Goal: Information Seeking & Learning: Learn about a topic

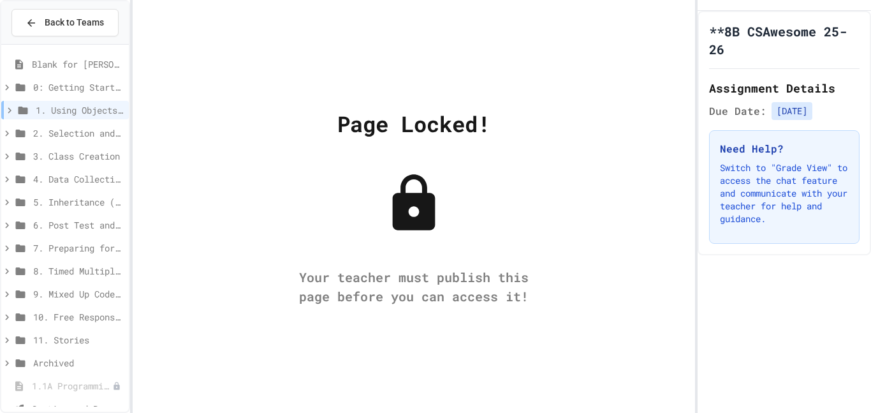
click at [13, 110] on icon at bounding box center [9, 110] width 11 height 11
click at [94, 24] on span "Back to Teams" at bounding box center [74, 22] width 59 height 13
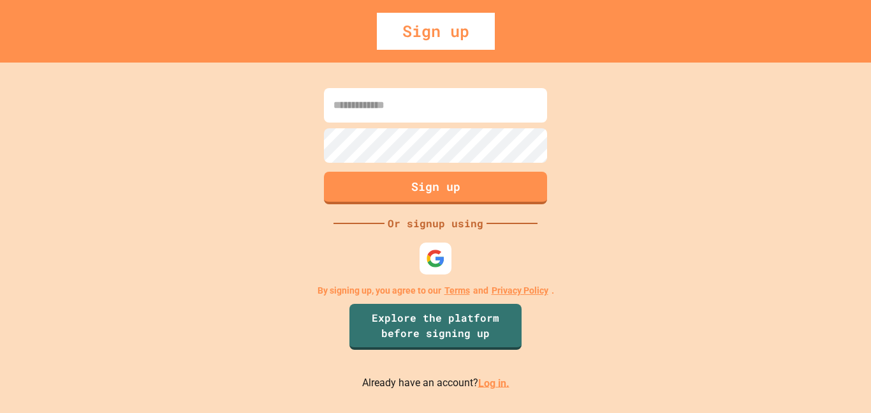
click at [443, 269] on div at bounding box center [436, 258] width 32 height 32
click at [436, 263] on img at bounding box center [435, 257] width 21 height 21
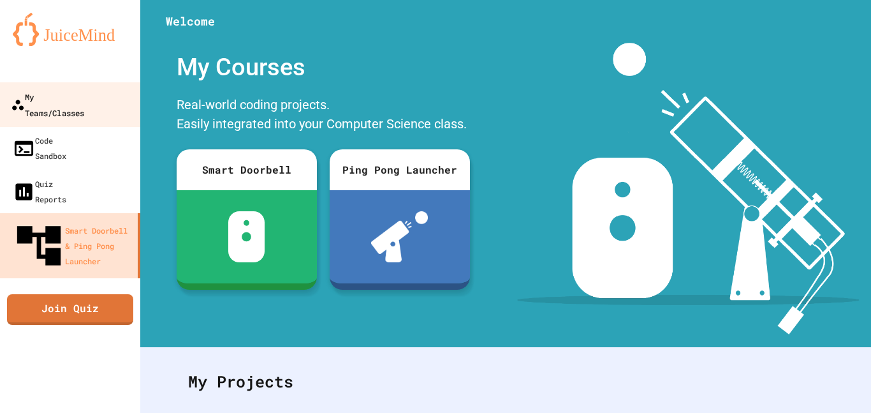
click at [85, 107] on link "My Teams/Classes" at bounding box center [70, 104] width 145 height 45
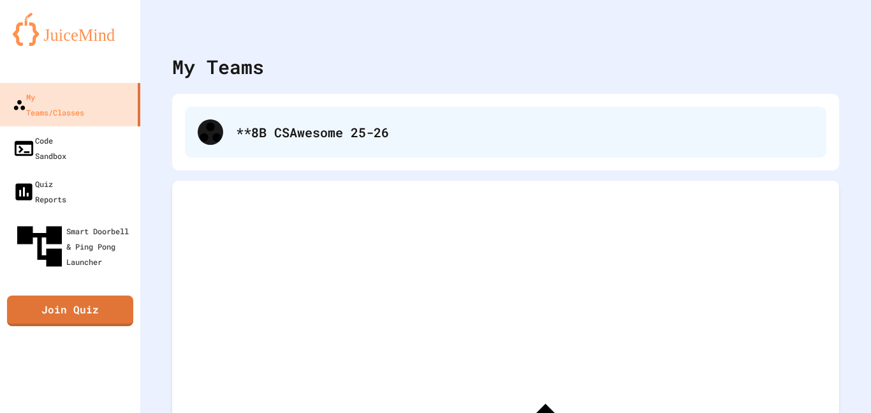
click at [300, 147] on div "**8B CSAwesome 25-26" at bounding box center [506, 132] width 642 height 51
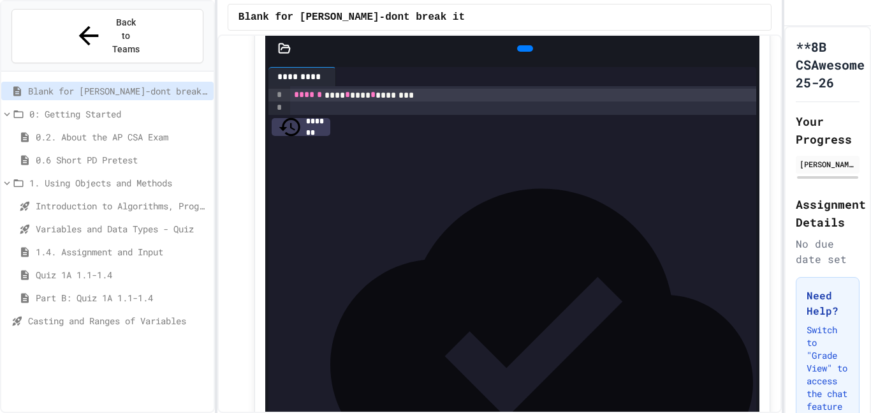
scroll to position [76, 0]
click at [524, 47] on icon at bounding box center [524, 47] width 0 height 0
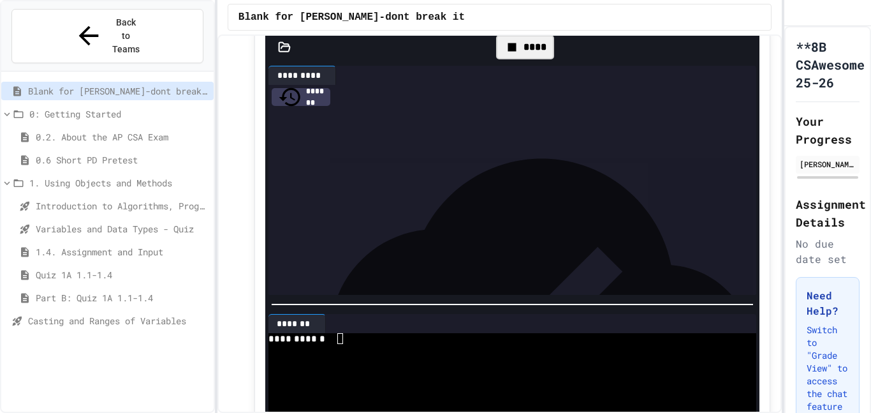
click at [472, 353] on div at bounding box center [507, 349] width 476 height 11
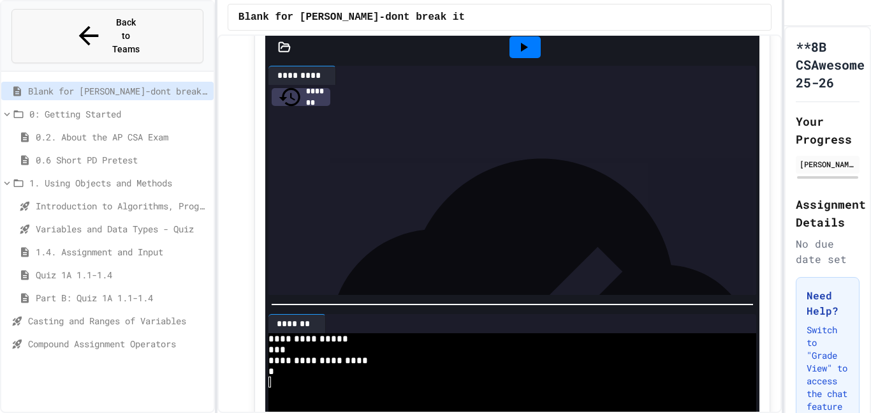
click at [137, 26] on span "Back to Teams" at bounding box center [126, 36] width 30 height 40
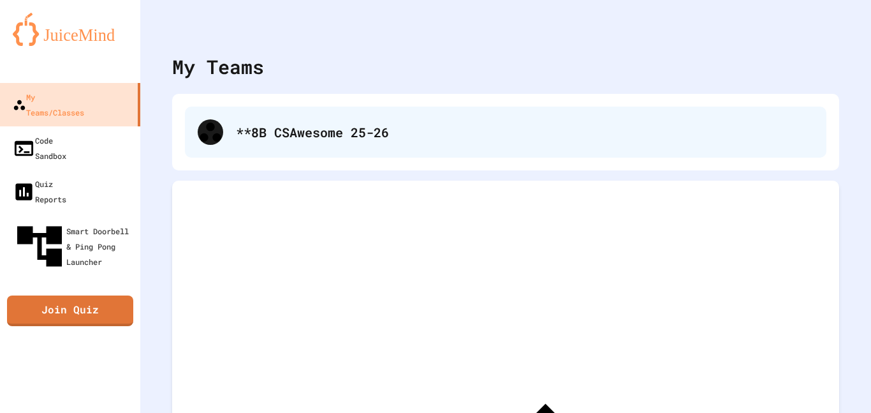
click at [282, 111] on div "**8B CSAwesome 25-26" at bounding box center [506, 132] width 642 height 51
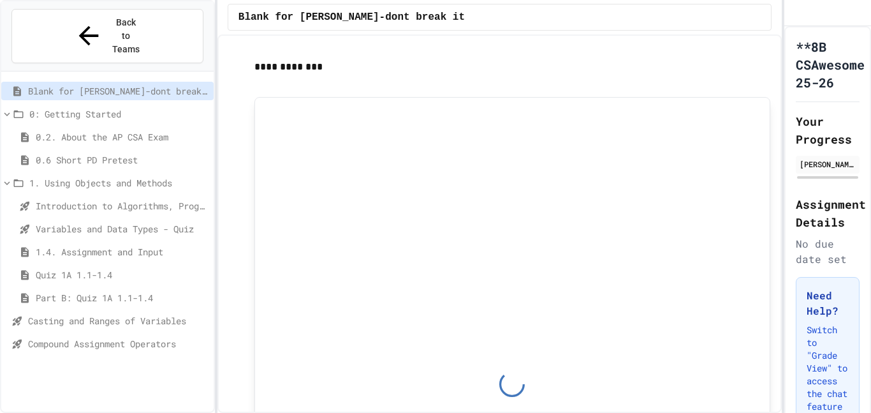
click at [136, 337] on span "Compound Assignment Operators" at bounding box center [118, 343] width 181 height 13
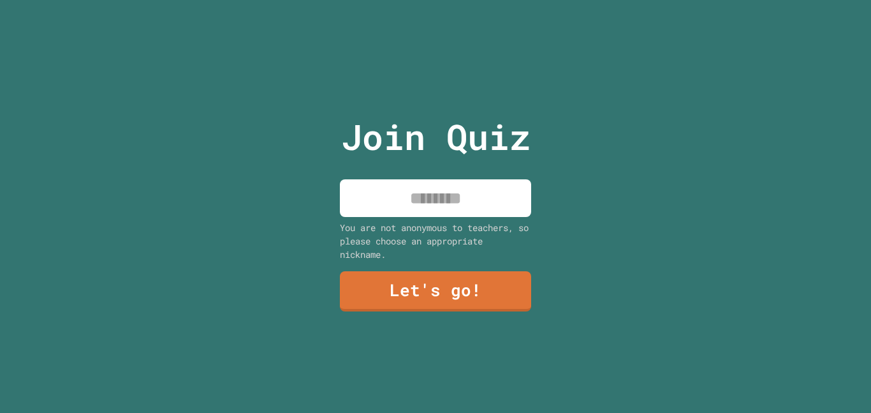
click at [435, 185] on input at bounding box center [435, 198] width 191 height 38
type input "****"
click at [475, 283] on link "Let's go!" at bounding box center [436, 290] width 182 height 42
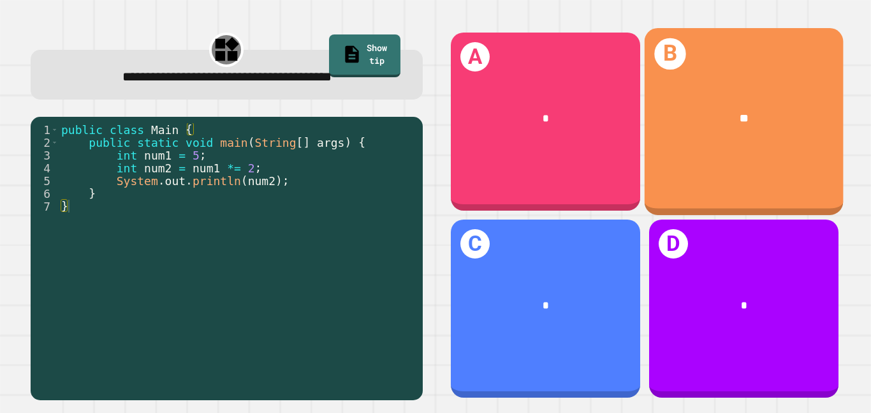
click at [691, 134] on div "**" at bounding box center [743, 118] width 199 height 61
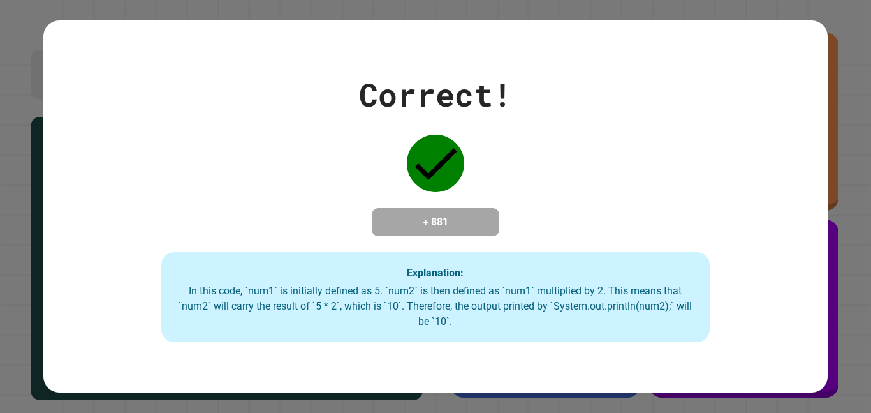
click at [471, 208] on div "+ 881" at bounding box center [436, 222] width 128 height 28
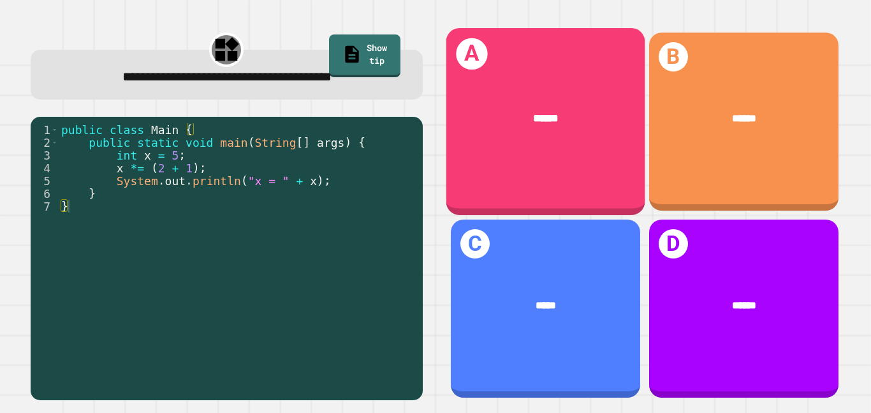
click at [506, 157] on div "A ******" at bounding box center [545, 121] width 199 height 187
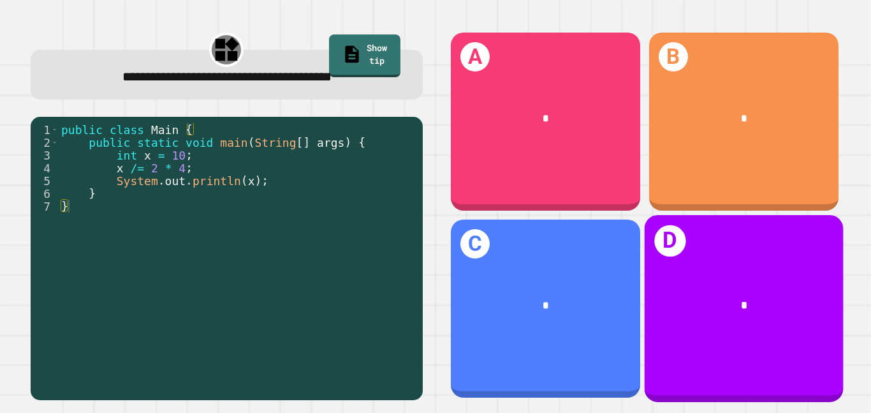
click at [730, 317] on div "*" at bounding box center [743, 305] width 199 height 61
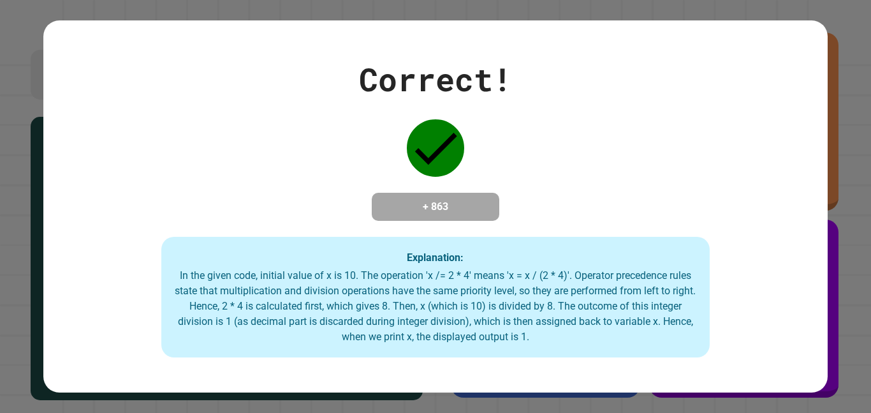
click at [508, 233] on div "Correct! + 863 Explanation: In the given code, initial value of x is 10. The op…" at bounding box center [435, 206] width 784 height 302
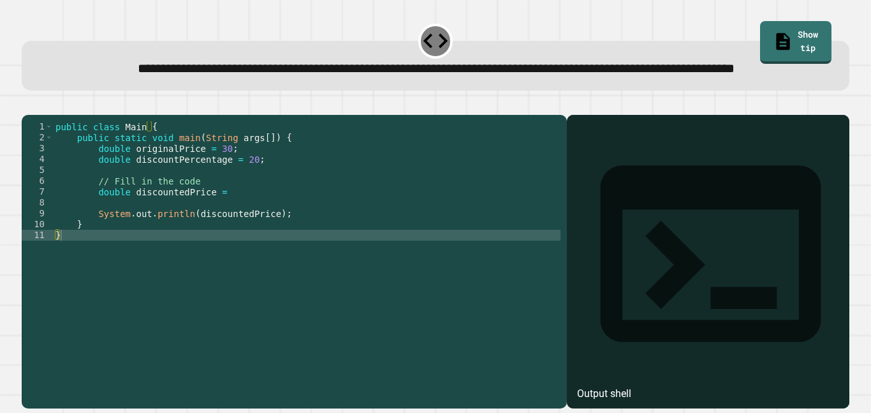
click at [272, 232] on div "public class Main { public static void main ( String args [ ]) { double origina…" at bounding box center [307, 245] width 508 height 249
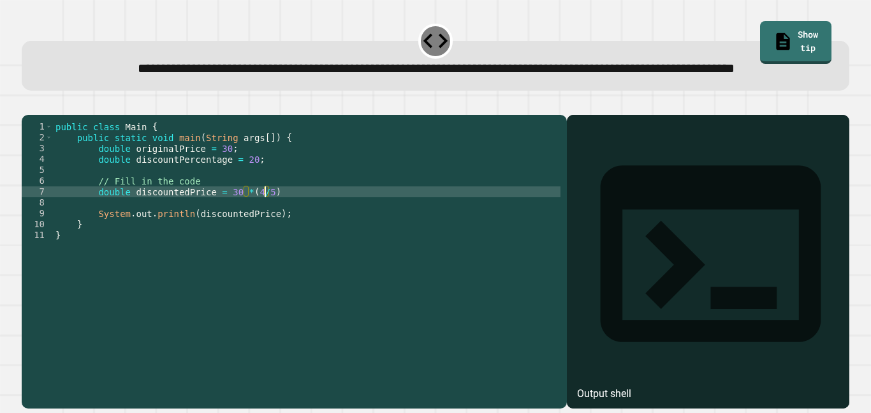
scroll to position [0, 26]
click at [28, 105] on icon "button" at bounding box center [28, 105] width 0 height 0
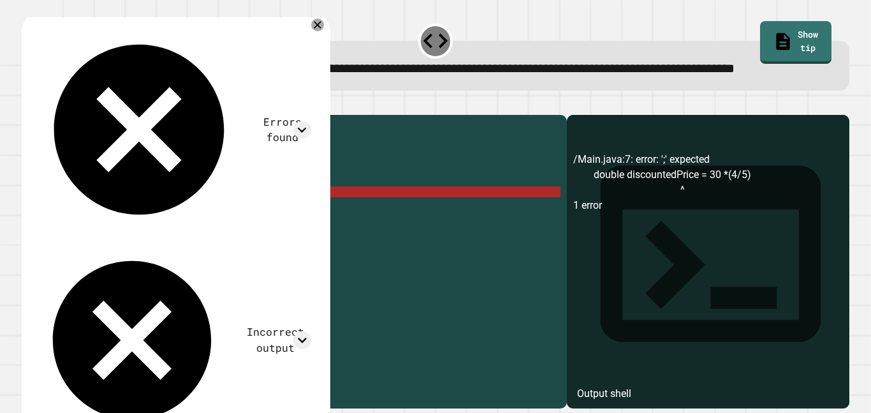
click at [292, 233] on div "public class Main { public static void main ( String args [ ]) { double origina…" at bounding box center [307, 245] width 508 height 249
click at [244, 230] on div "public class Main { public static void main ( String args [ ]) { double origina…" at bounding box center [307, 245] width 508 height 249
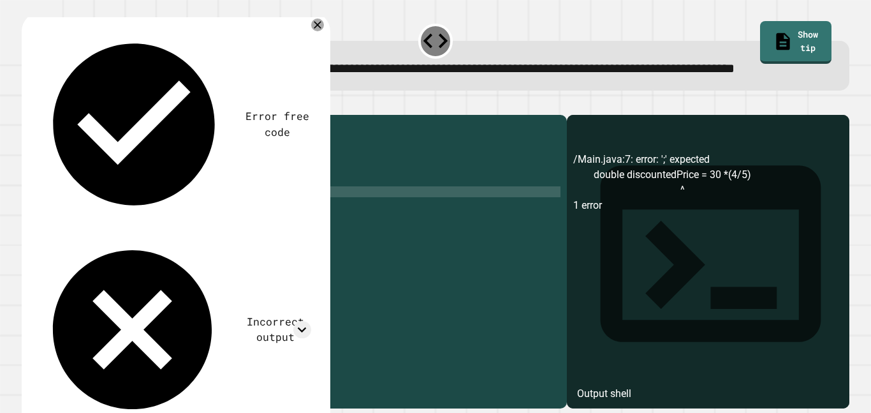
scroll to position [0, 25]
click at [280, 233] on div "public class Main { public static void main ( String args [ ]) { double origina…" at bounding box center [307, 245] width 508 height 249
click at [270, 230] on div "public class Main { public static void main ( String args [ ]) { double origina…" at bounding box center [307, 245] width 508 height 249
click at [265, 232] on div "public class Main { public static void main ( String args [ ]) { double origina…" at bounding box center [307, 245] width 508 height 249
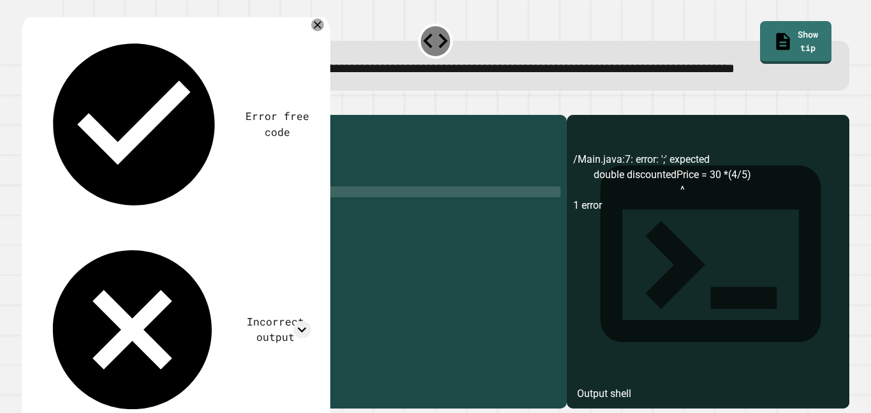
click at [261, 233] on div "public class Main { public static void main ( String args [ ]) { double origina…" at bounding box center [307, 245] width 508 height 249
click at [233, 235] on div "public class Main { public static void main ( String args [ ]) { double origina…" at bounding box center [307, 245] width 508 height 249
type textarea "**********"
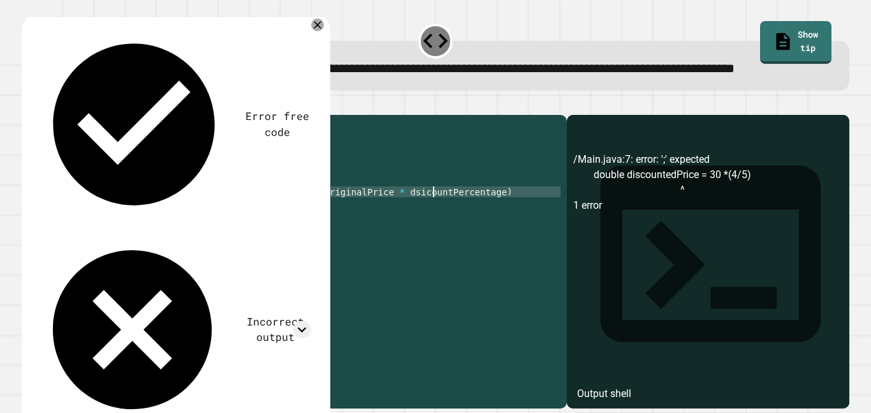
click at [28, 105] on icon "button" at bounding box center [28, 105] width 0 height 0
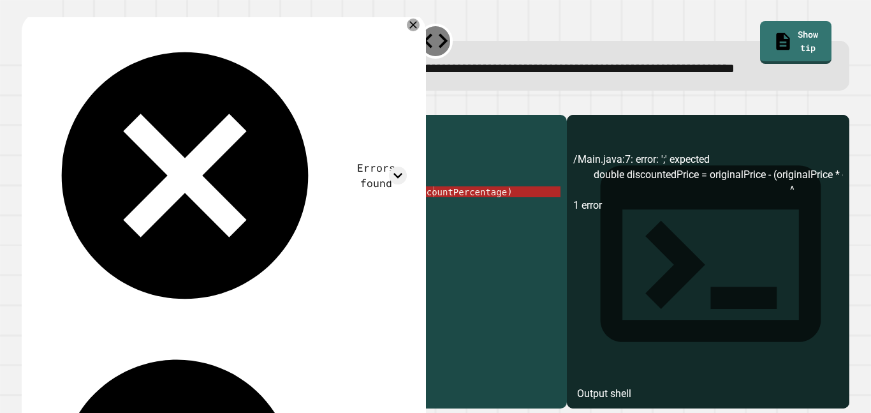
click at [223, 230] on div "public class Main { public static void main ( String args [ ]) { double origina…" at bounding box center [307, 245] width 508 height 249
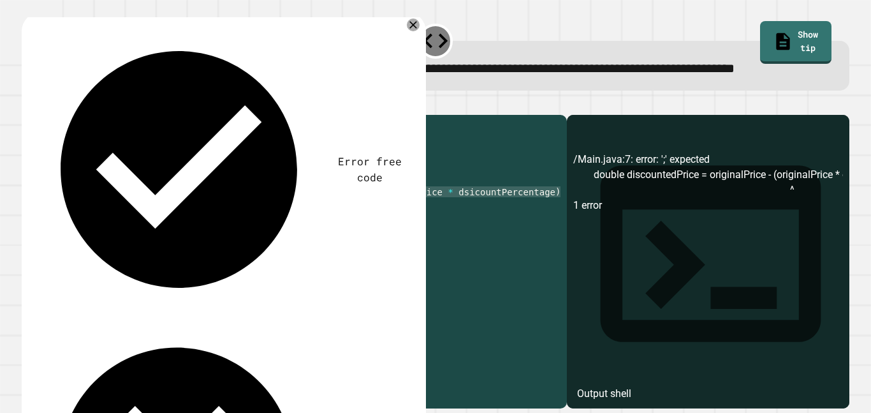
scroll to position [0, 27]
click at [40, 117] on icon "button" at bounding box center [36, 112] width 7 height 9
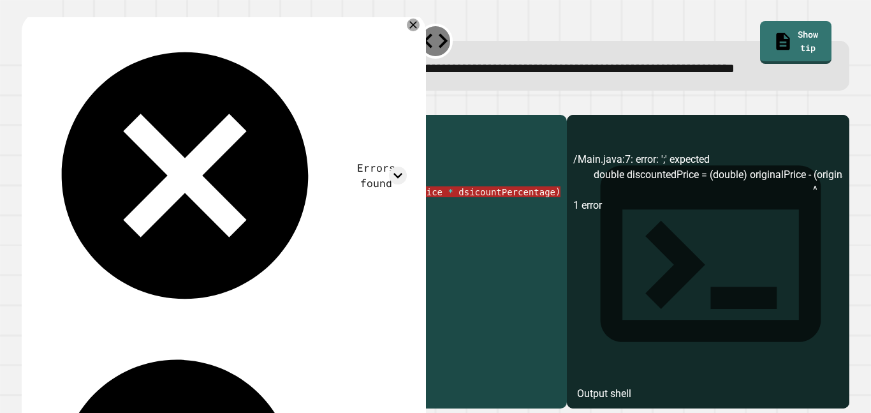
click at [346, 232] on div "public class Main { public static void main ( String args [ ]) { double origina…" at bounding box center [307, 245] width 508 height 249
click at [437, 233] on div "public class Main { public static void main ( String args [ ]) { double origina…" at bounding box center [307, 245] width 508 height 249
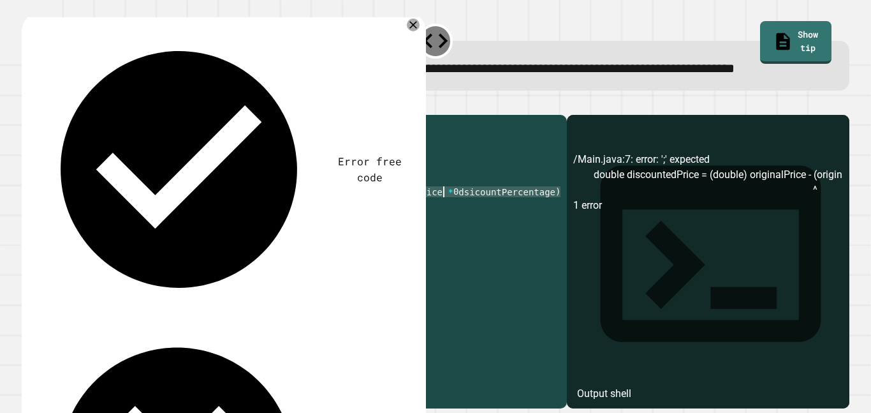
scroll to position [0, 50]
click at [40, 117] on icon "button" at bounding box center [36, 112] width 7 height 9
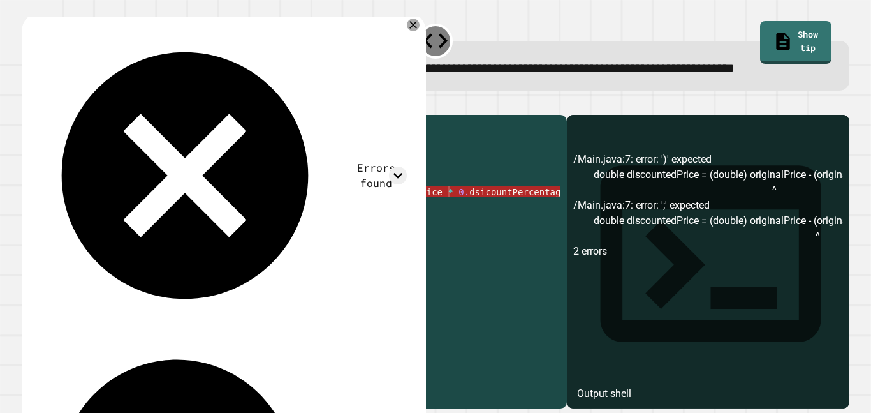
click at [540, 232] on div "public class Main { public static void main ( String args [ ]) { double origina…" at bounding box center [307, 245] width 508 height 249
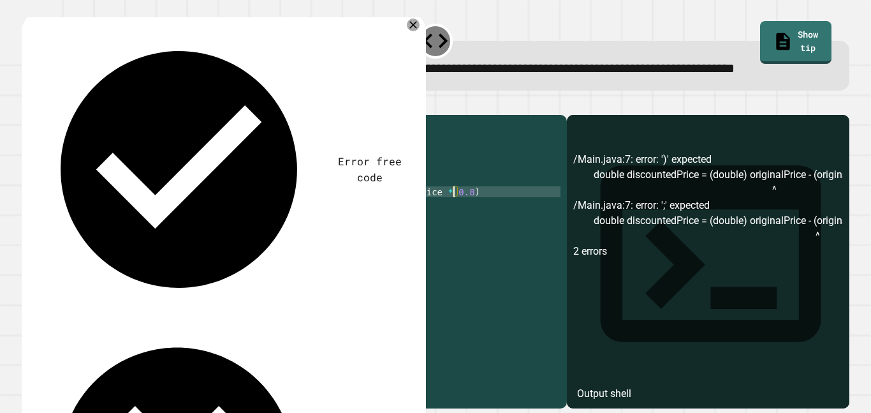
click at [27, 115] on div at bounding box center [436, 107] width 828 height 15
click at [28, 105] on icon "button" at bounding box center [28, 105] width 0 height 0
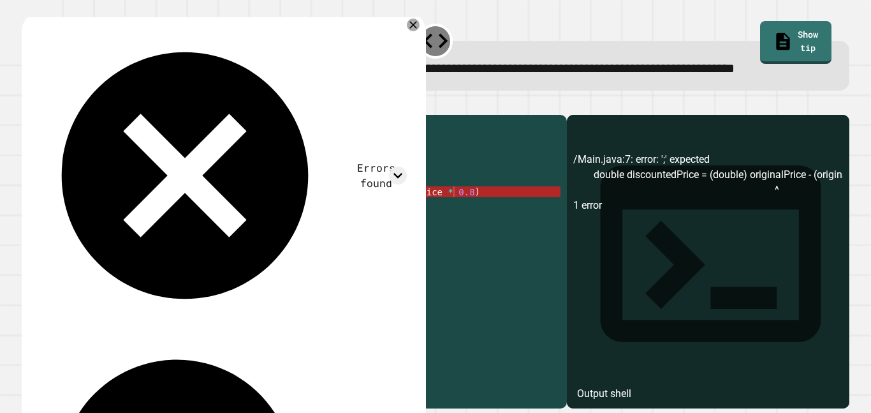
click at [270, 235] on div "public class Main { public static void main ( String args [ ]) { double origina…" at bounding box center [307, 245] width 508 height 249
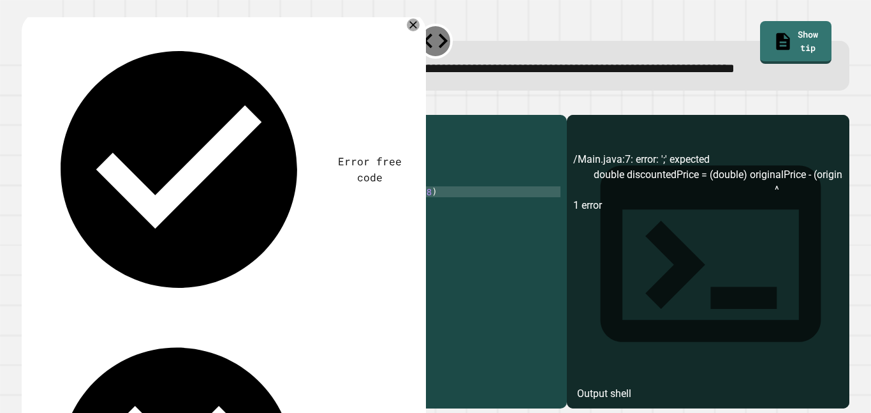
scroll to position [0, 44]
click at [28, 105] on button "button" at bounding box center [28, 105] width 0 height 0
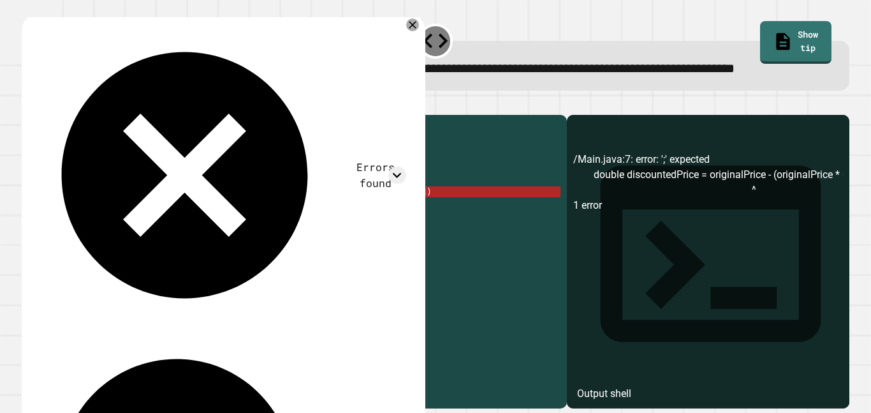
click at [443, 233] on div "public class Main { public static void main ( String args [ ]) { double origina…" at bounding box center [307, 245] width 508 height 249
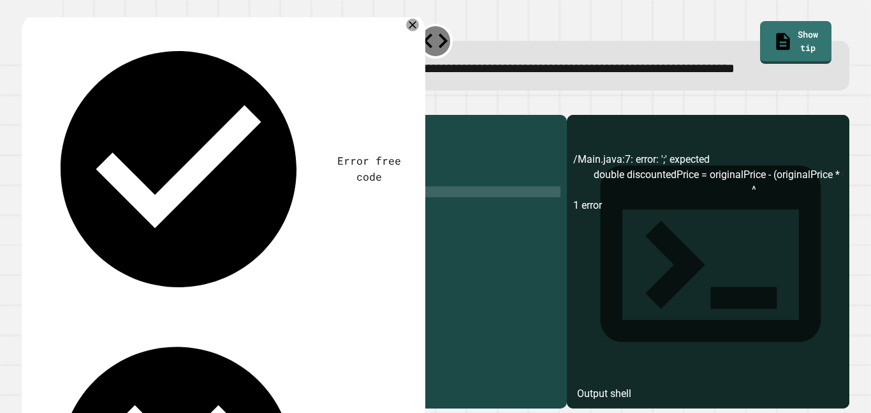
scroll to position [0, 32]
click at [40, 117] on icon "button" at bounding box center [36, 112] width 7 height 9
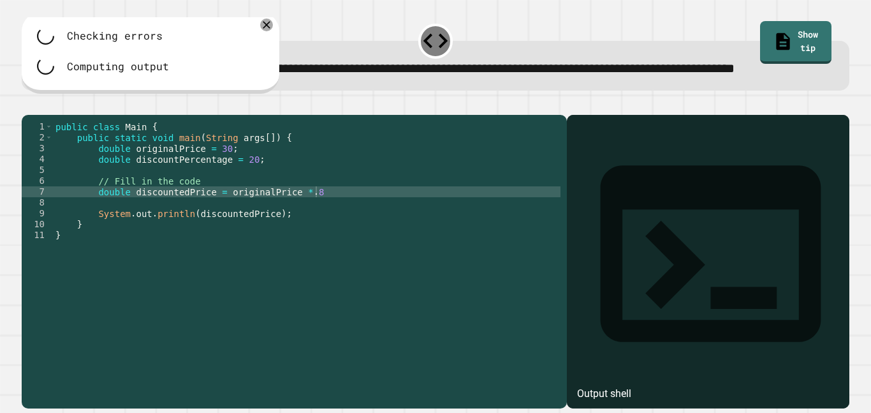
click at [347, 231] on div "public class Main { public static void main ( String args [ ]) { double origina…" at bounding box center [307, 245] width 508 height 249
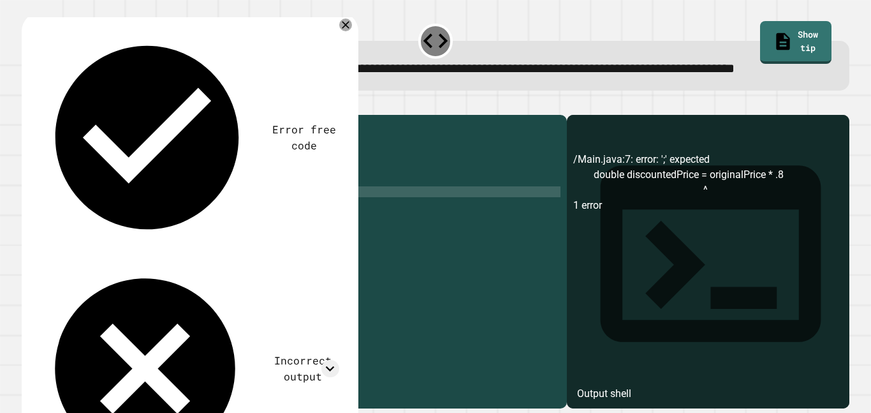
scroll to position [0, 33]
type textarea "**********"
click at [28, 105] on icon "button" at bounding box center [28, 105] width 0 height 0
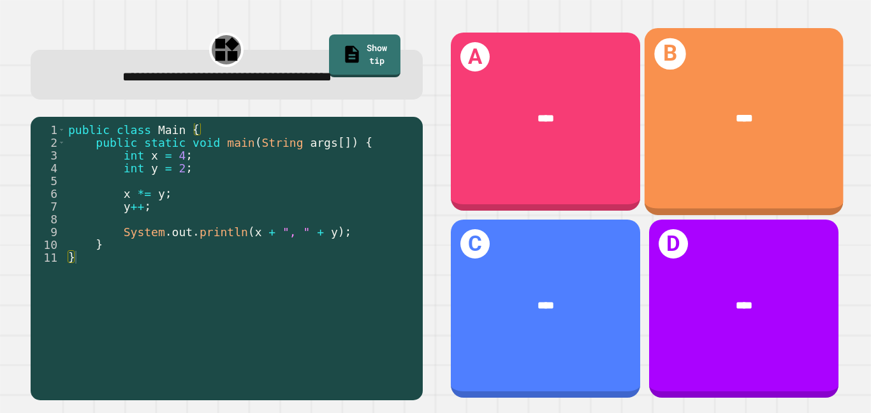
click at [757, 66] on div "B ****" at bounding box center [743, 121] width 199 height 187
